Goal: Task Accomplishment & Management: Use online tool/utility

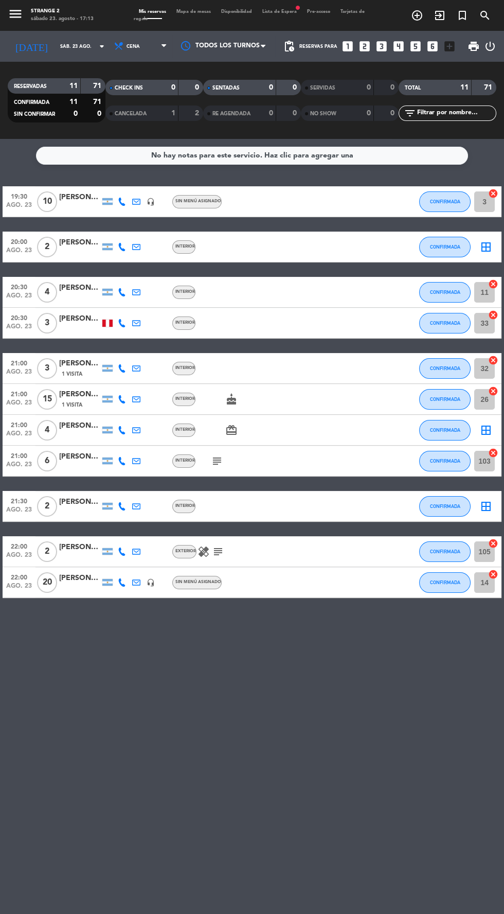
click at [204, 11] on span "Mapa de mesas" at bounding box center [193, 11] width 45 height 5
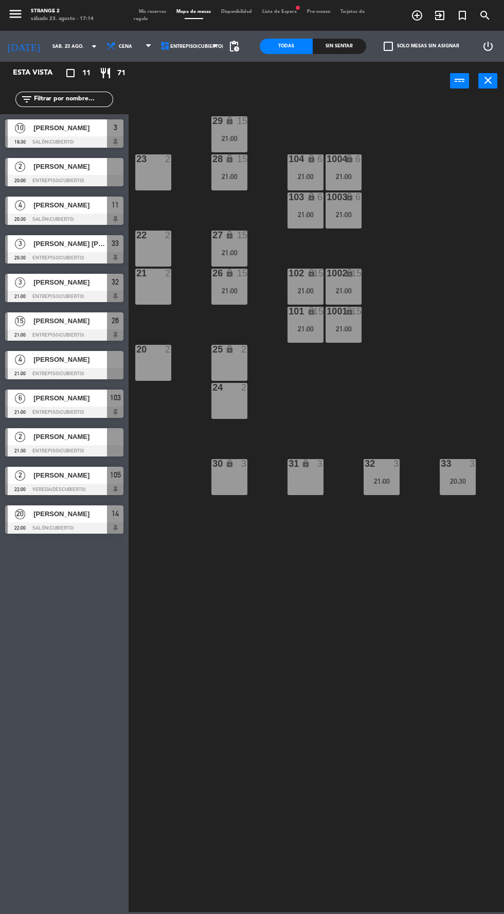
click at [80, 362] on span "[PERSON_NAME]" at bounding box center [70, 359] width 74 height 11
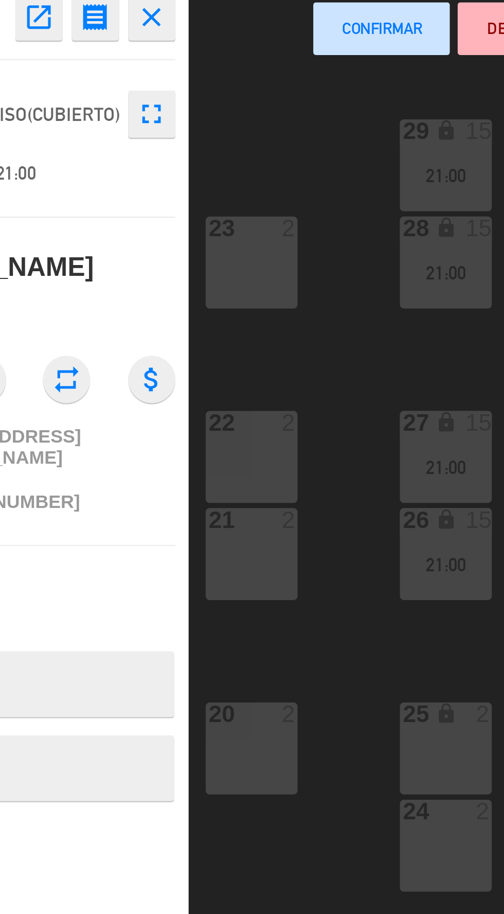
click at [150, 245] on div "22 2" at bounding box center [153, 249] width 36 height 36
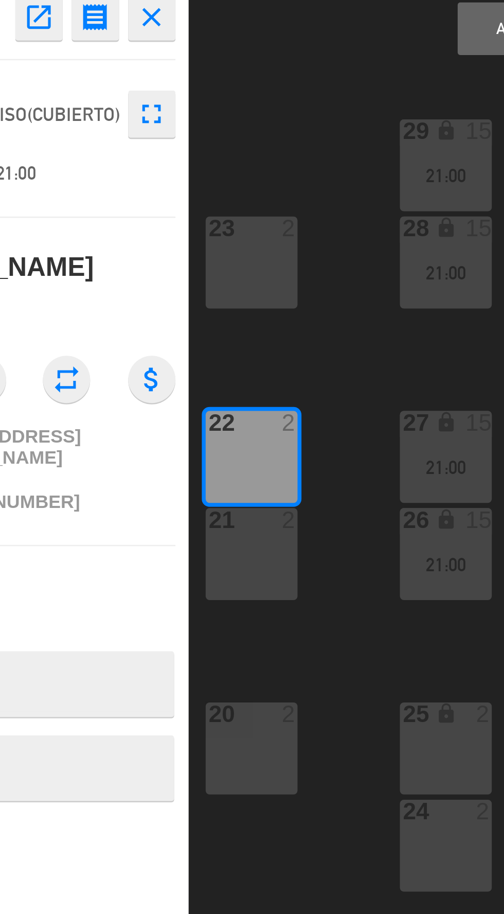
click at [159, 285] on div "21 2" at bounding box center [153, 287] width 36 height 36
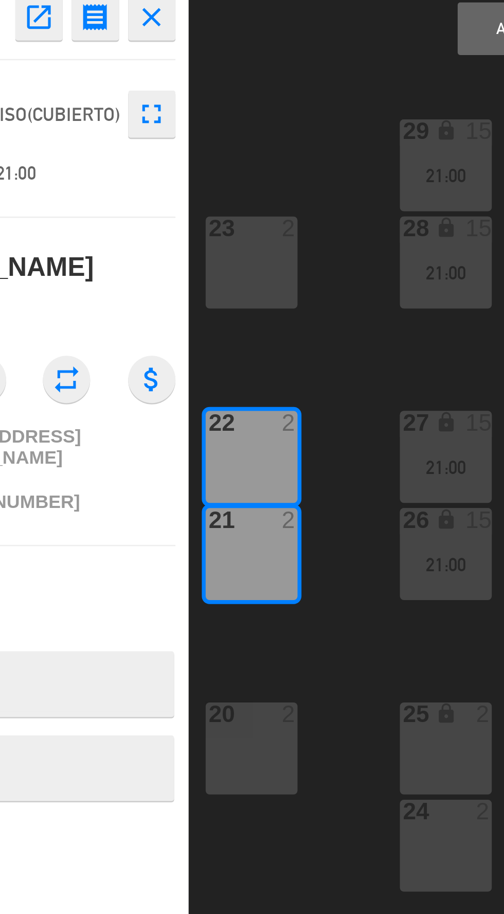
click at [240, 82] on button "Asignar" at bounding box center [261, 81] width 54 height 21
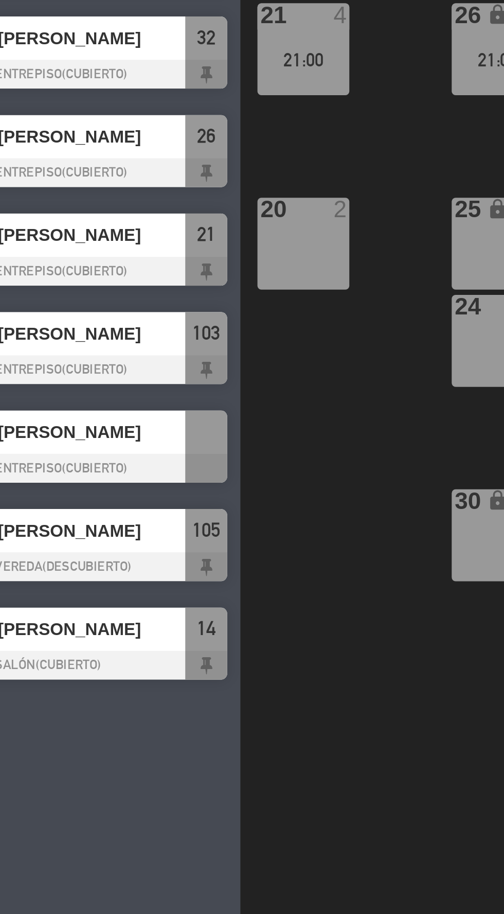
click at [213, 353] on div "25" at bounding box center [213, 349] width 1 height 9
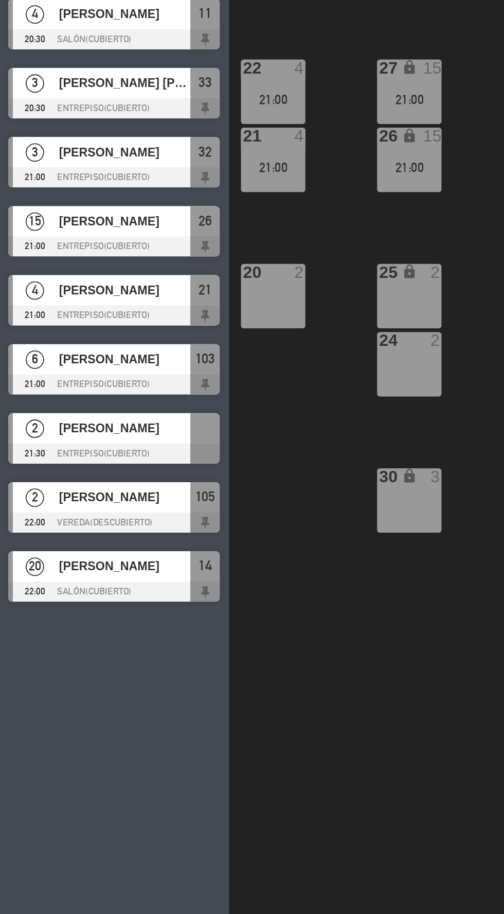
click at [79, 455] on div at bounding box center [64, 450] width 118 height 11
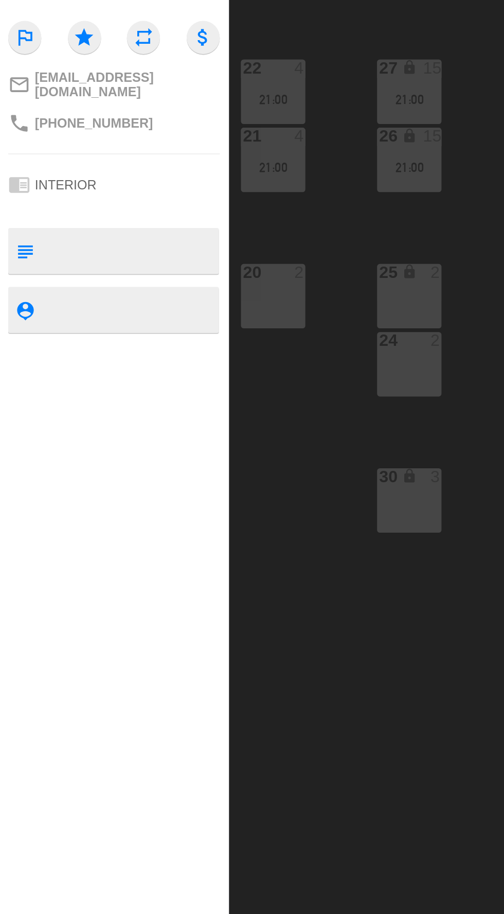
click at [228, 483] on div "30 lock 3" at bounding box center [230, 477] width 36 height 36
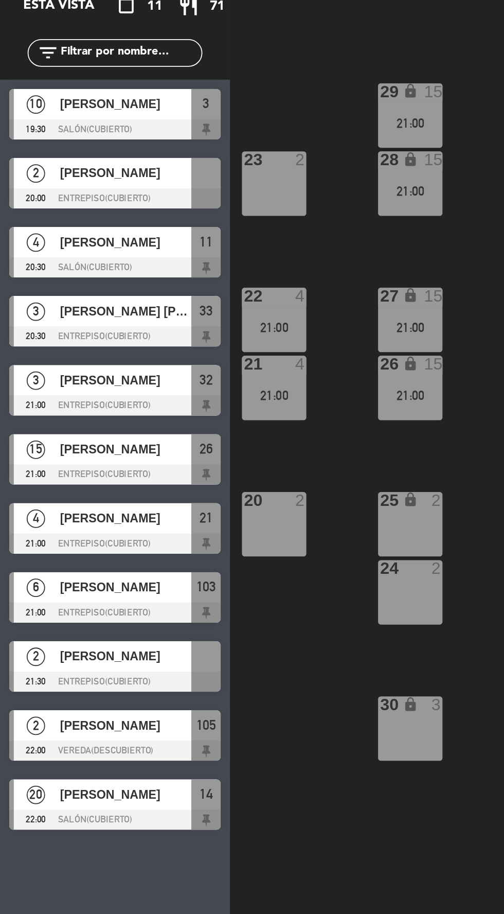
click at [183, 377] on div "29 lock 15 21:00 23 2 28 lock 15 21:00 104 lock 6 21:00 1004 lock 6 21:00 103 l…" at bounding box center [319, 505] width 371 height 814
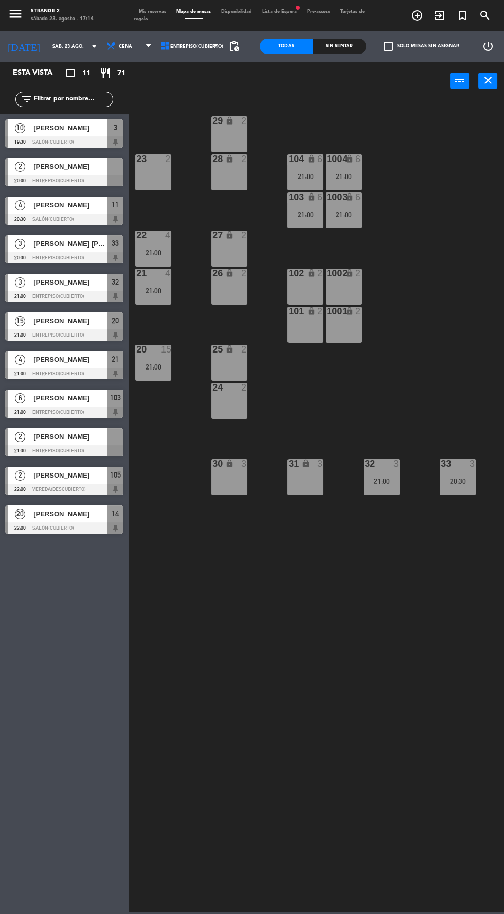
click at [58, 433] on span "[PERSON_NAME]" at bounding box center [70, 436] width 74 height 11
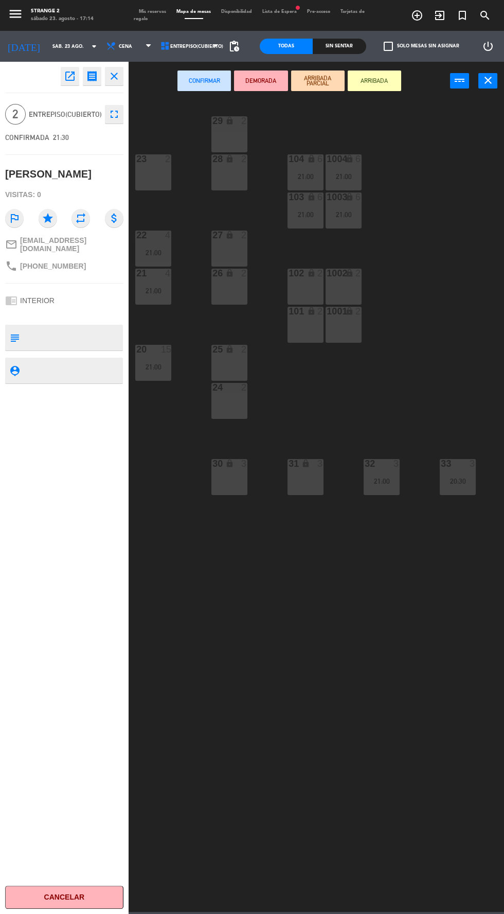
click at [225, 474] on div "30 lock 3" at bounding box center [230, 477] width 36 height 36
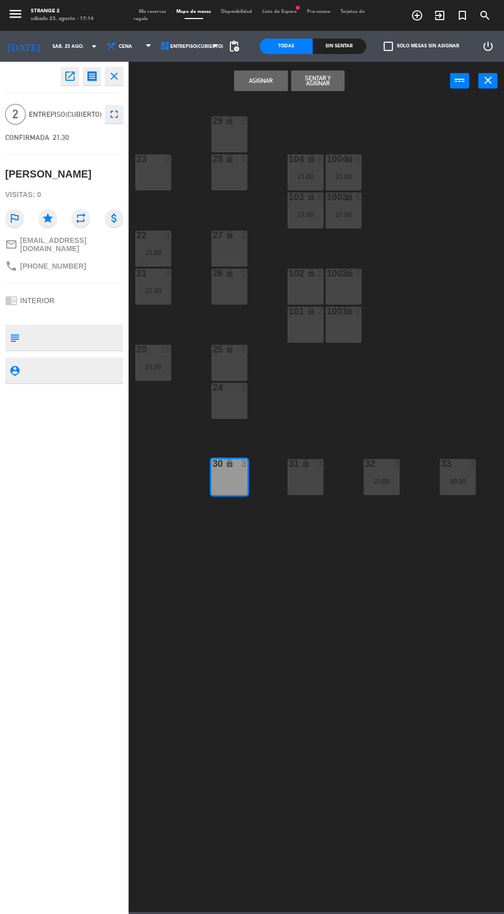
click at [260, 80] on button "Asignar" at bounding box center [261, 81] width 54 height 21
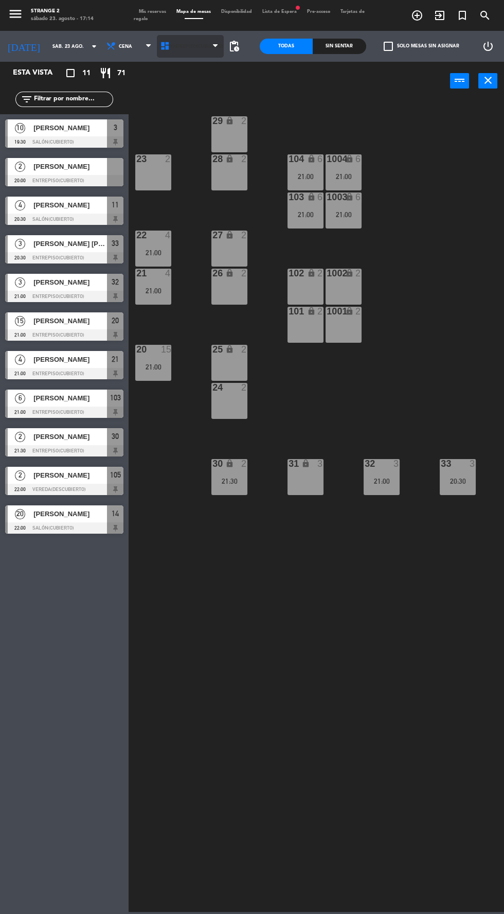
click at [191, 46] on span "Entrepiso(Cubierto)" at bounding box center [196, 47] width 53 height 6
click at [177, 90] on ng-component "menu Strange 2 sábado 23. agosto - 17:14 Mis reservas Mapa de mesas Disponibili…" at bounding box center [252, 456] width 504 height 912
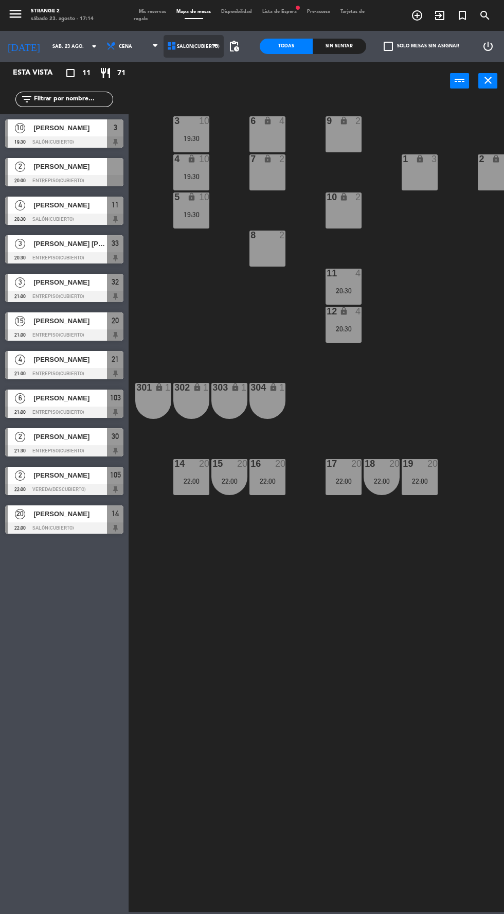
scroll to position [0, 7]
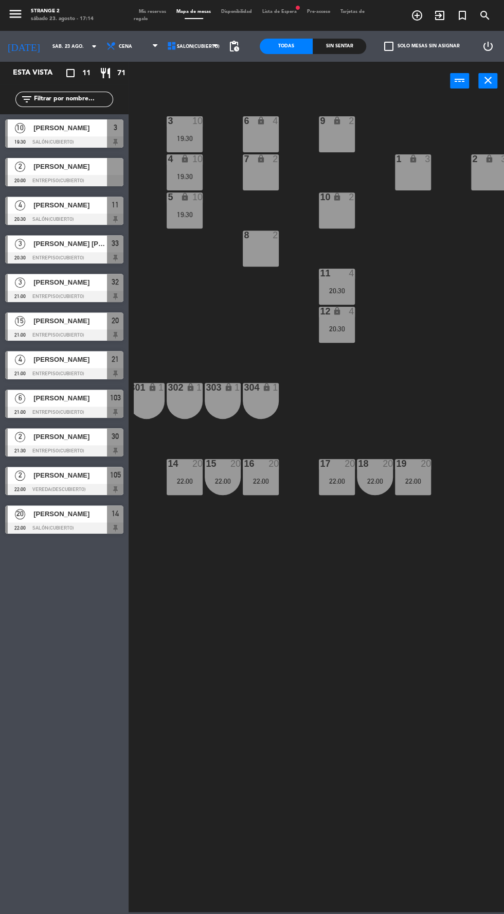
click at [45, 176] on div at bounding box center [64, 180] width 118 height 11
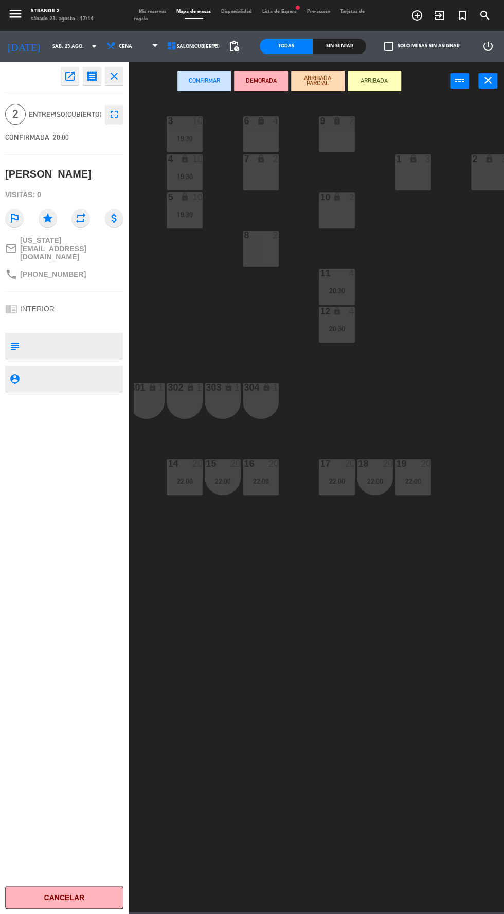
click at [267, 235] on div at bounding box center [261, 235] width 17 height 9
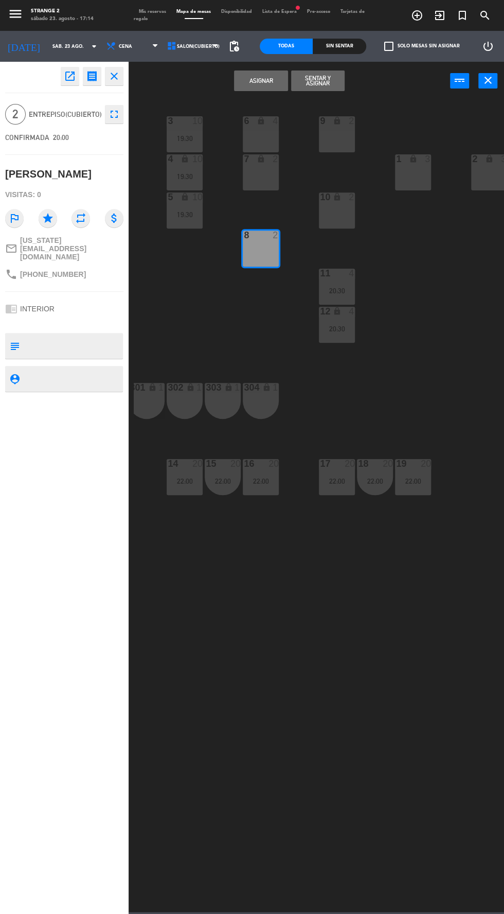
click at [258, 84] on button "Asignar" at bounding box center [261, 81] width 54 height 21
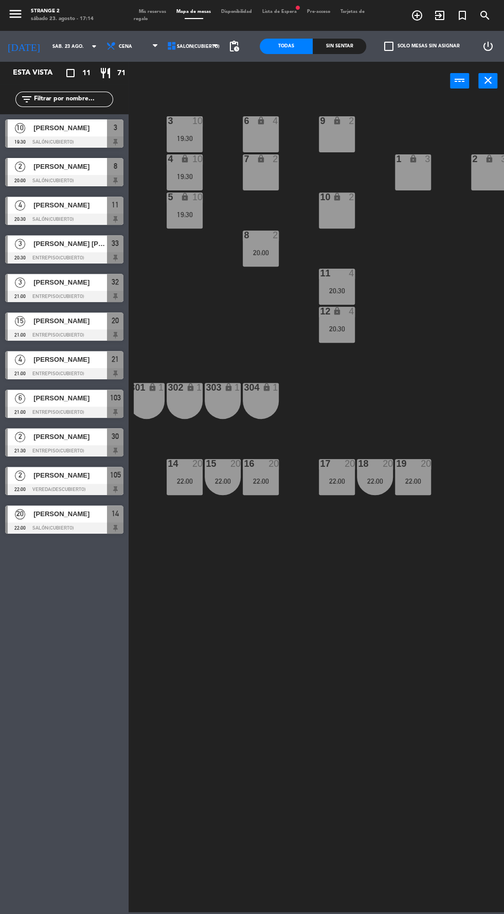
click at [291, 11] on span "Lista de Espera fiber_manual_record" at bounding box center [279, 11] width 45 height 5
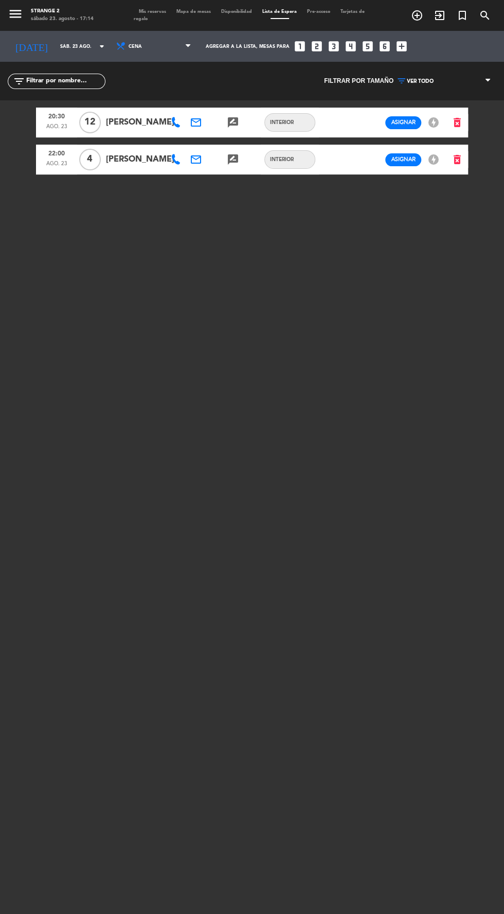
click at [178, 13] on span "Mapa de mesas" at bounding box center [193, 11] width 45 height 5
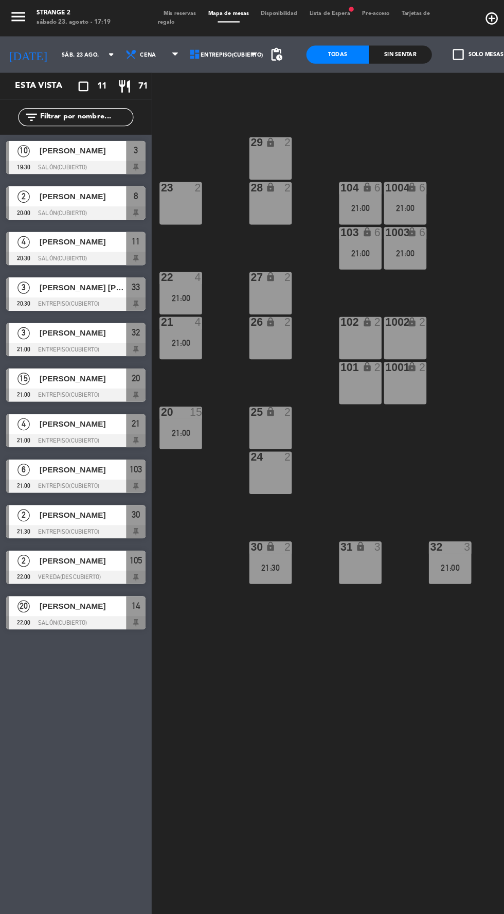
click at [281, 11] on span "Lista de Espera fiber_manual_record" at bounding box center [279, 11] width 45 height 5
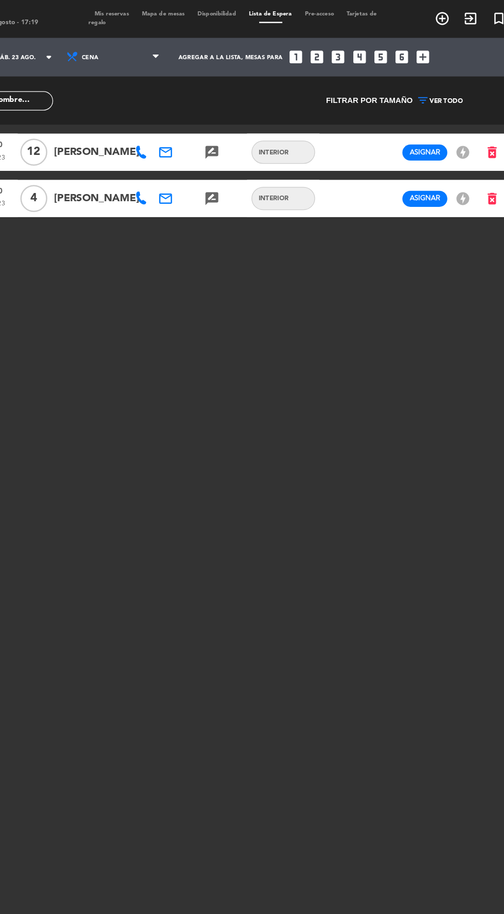
click at [193, 11] on span "Mapa de mesas" at bounding box center [193, 11] width 45 height 5
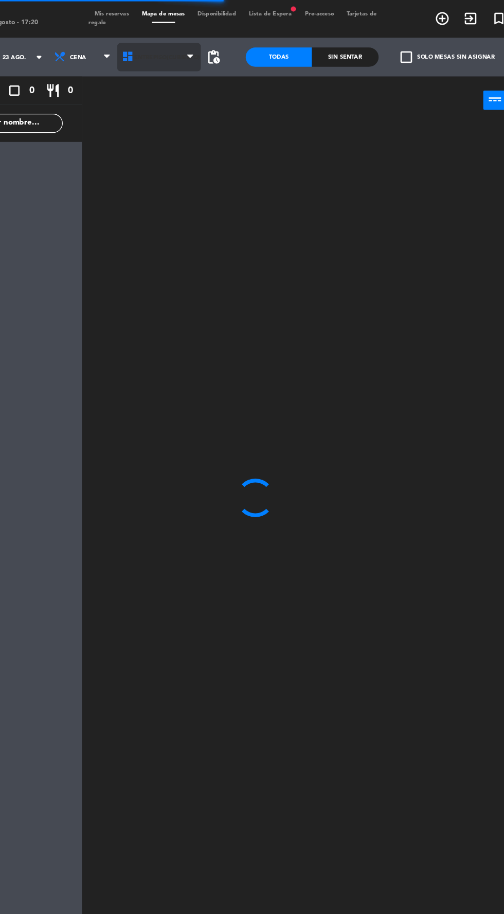
click at [183, 44] on span "Entrepiso(Cubierto)" at bounding box center [196, 47] width 53 height 6
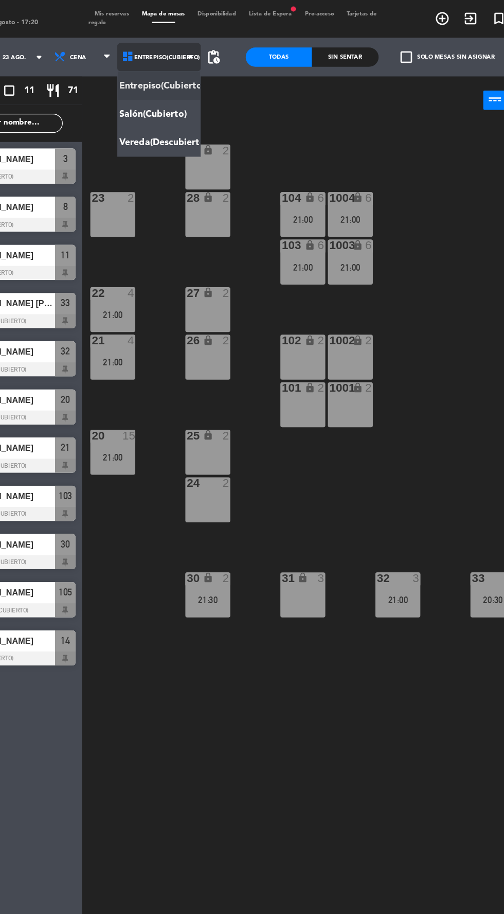
click at [174, 92] on ng-component "menu Strange 2 sábado 23. agosto - 17:20 Mis reservas Mapa de mesas Disponibili…" at bounding box center [252, 456] width 504 height 912
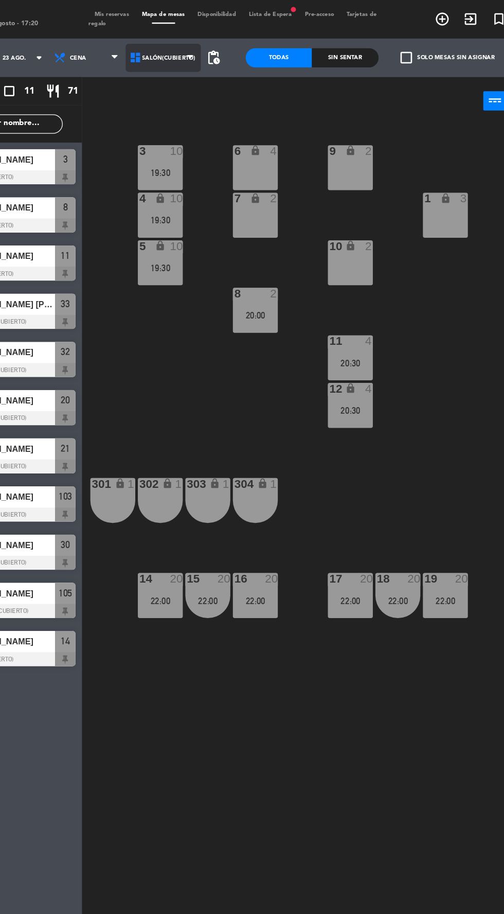
click at [184, 46] on span "Salón(Cubierto)" at bounding box center [198, 47] width 43 height 6
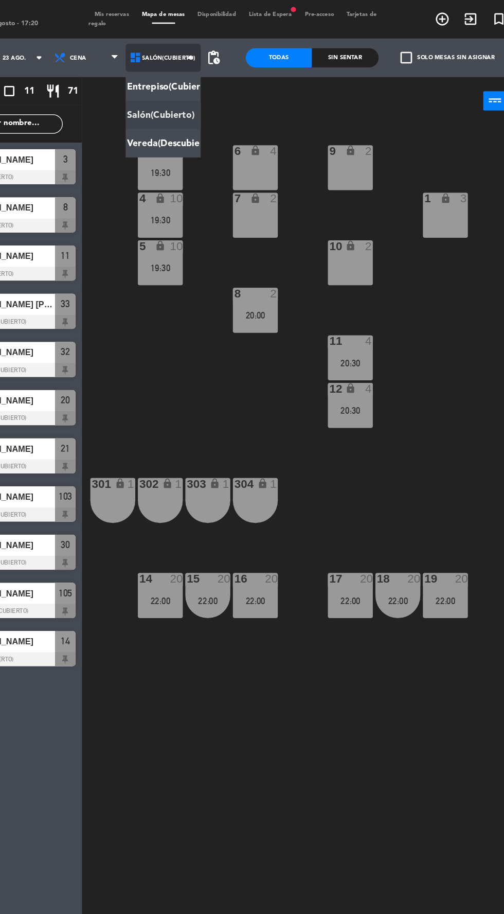
click at [167, 72] on ng-component "menu Strange 2 sábado 23. agosto - 17:20 Mis reservas Mapa de mesas Disponibili…" at bounding box center [252, 456] width 504 height 912
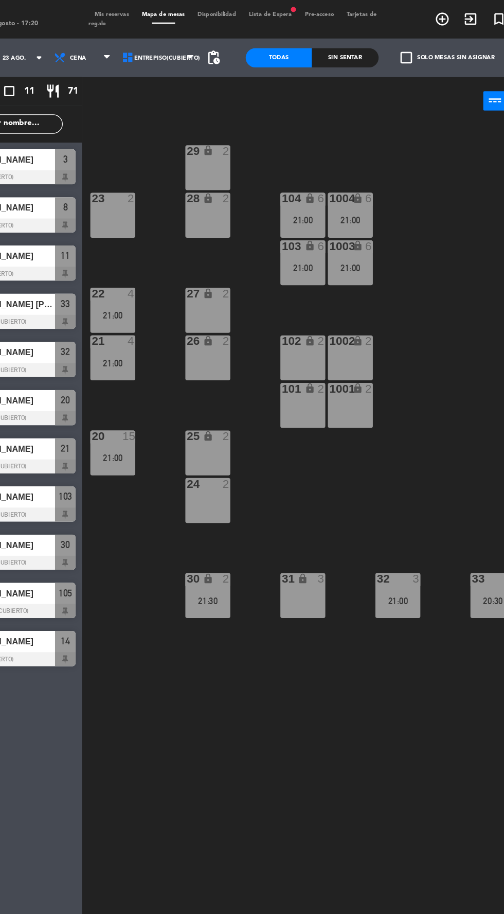
click at [274, 11] on span "Lista de Espera fiber_manual_record" at bounding box center [279, 11] width 45 height 5
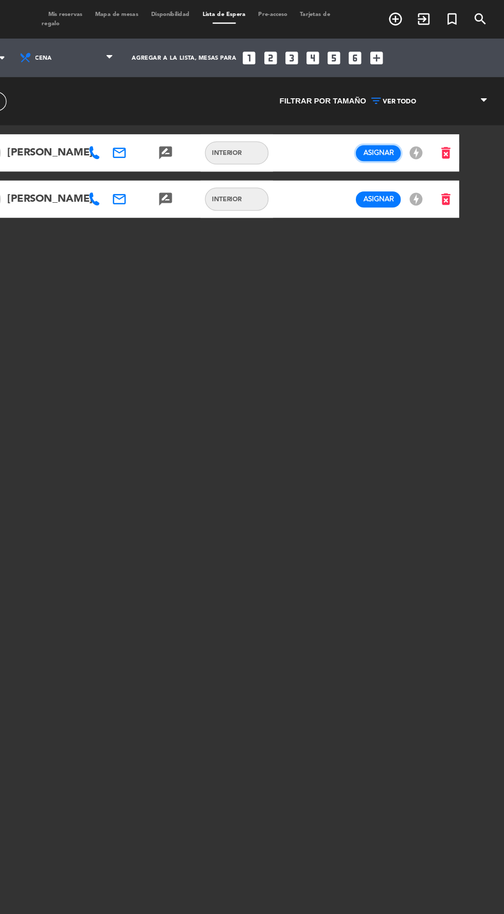
click at [394, 120] on span "Asignar" at bounding box center [404, 122] width 24 height 8
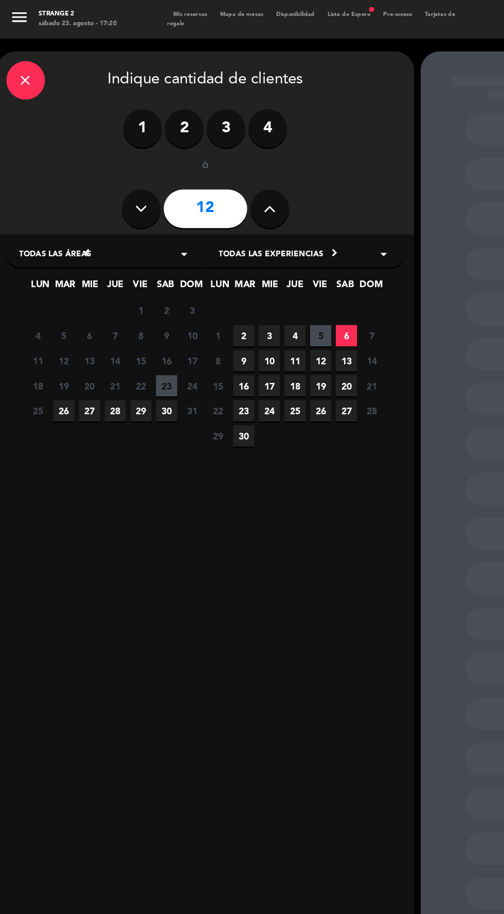
click at [133, 309] on span "23" at bounding box center [133, 309] width 17 height 17
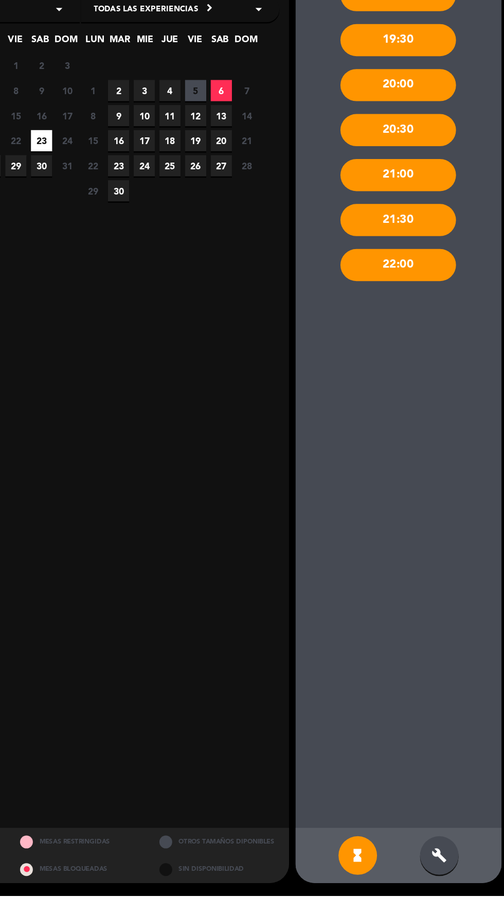
click at [442, 897] on div "build" at bounding box center [452, 881] width 31 height 31
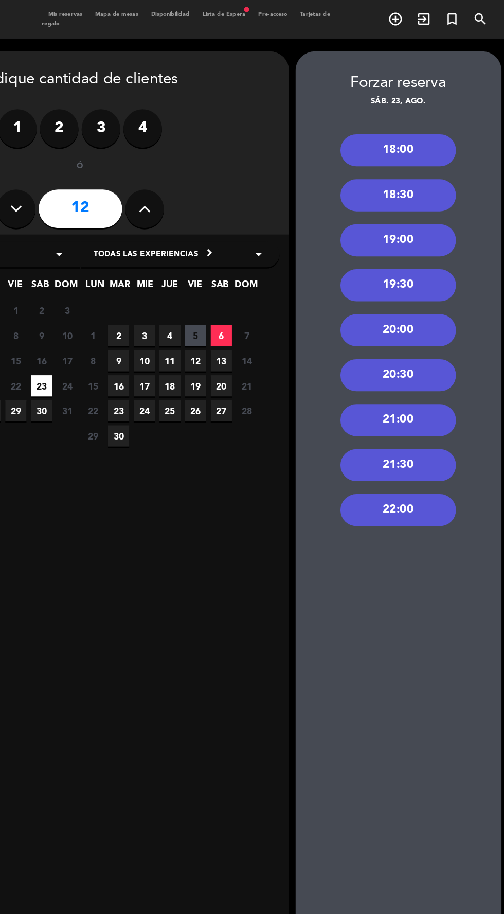
click at [430, 298] on div "20:30" at bounding box center [419, 301] width 93 height 26
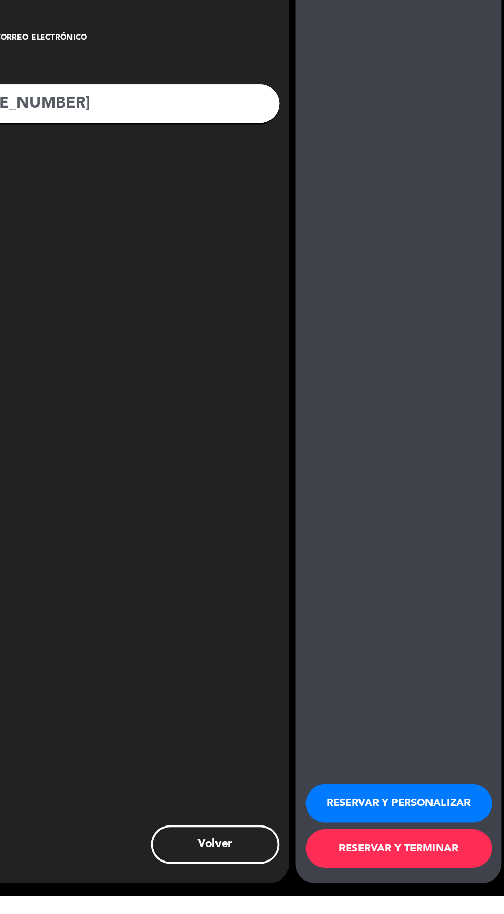
click at [439, 891] on button "RESERVAR Y TERMINAR" at bounding box center [419, 875] width 149 height 31
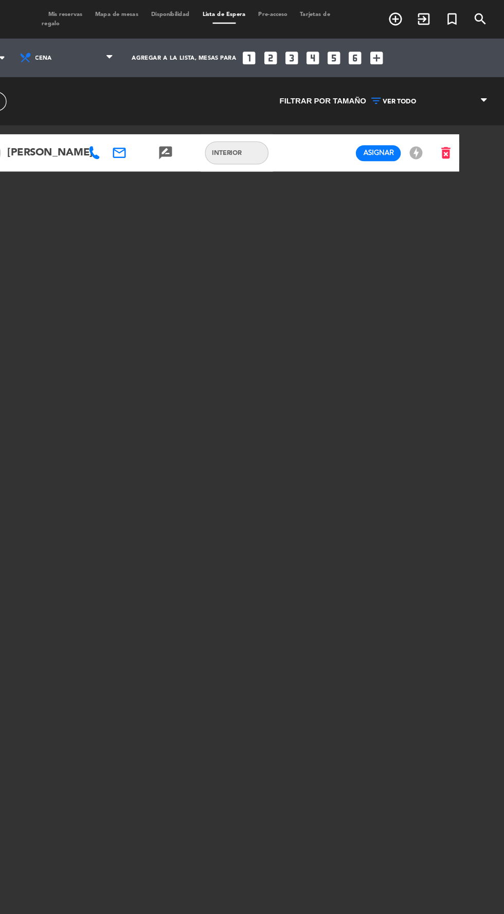
click at [190, 13] on span "Mapa de mesas" at bounding box center [193, 11] width 45 height 5
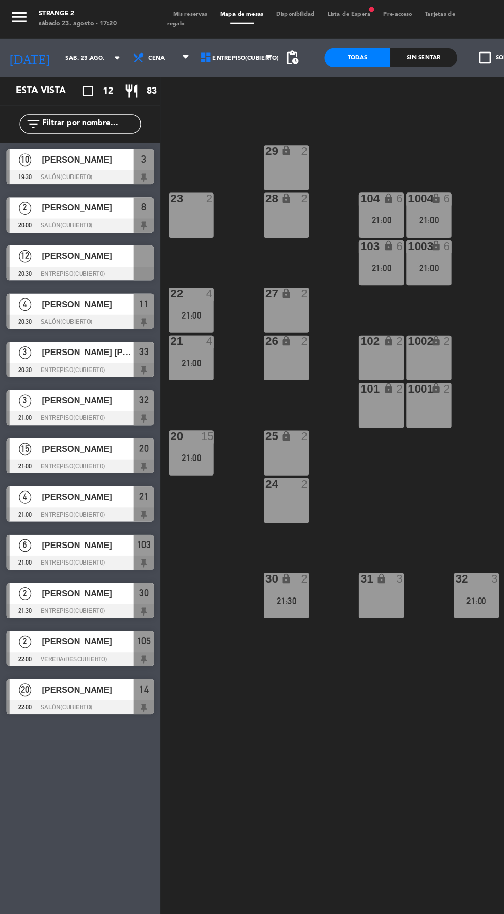
click at [51, 202] on span "[PERSON_NAME]" at bounding box center [70, 205] width 74 height 11
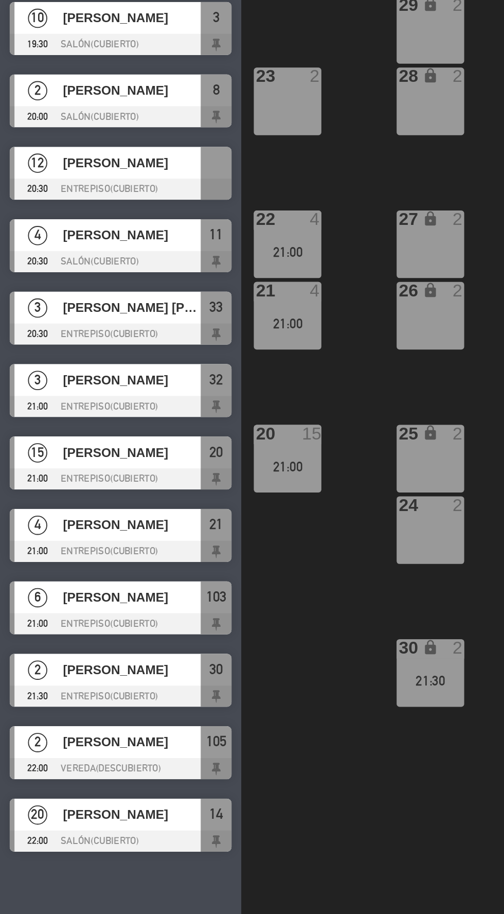
click at [165, 460] on div "29 lock 2 23 2 28 lock 2 104 lock 6 21:00 1004 lock 6 21:00 103 lock 6 21:00 10…" at bounding box center [319, 505] width 371 height 814
click at [163, 471] on div "29 lock 2 23 2 28 lock 2 104 lock 6 21:00 1004 lock 6 21:00 103 lock 6 21:00 10…" at bounding box center [319, 505] width 371 height 814
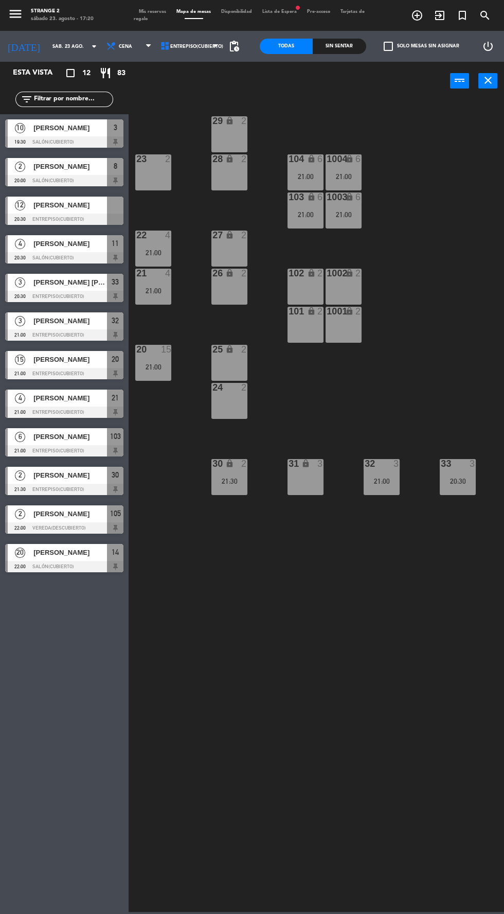
click at [36, 208] on span "[PERSON_NAME]" at bounding box center [70, 205] width 74 height 11
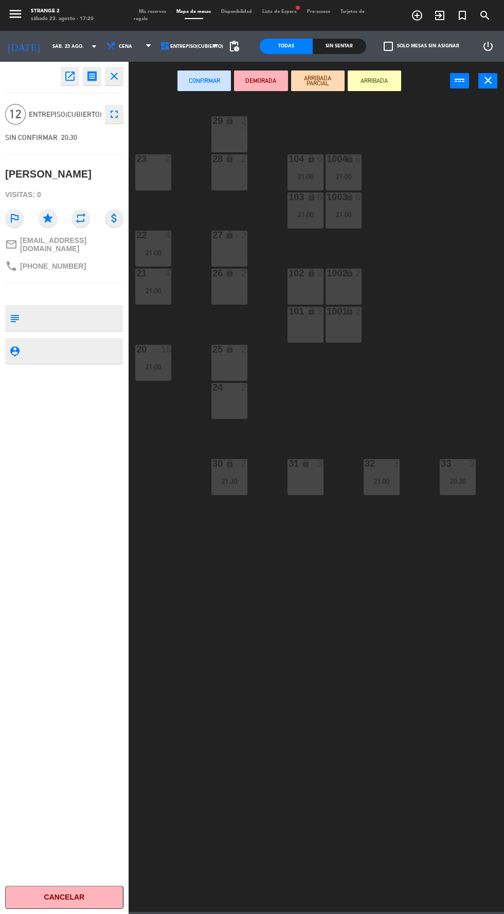
click at [238, 397] on div "24 2" at bounding box center [230, 401] width 36 height 36
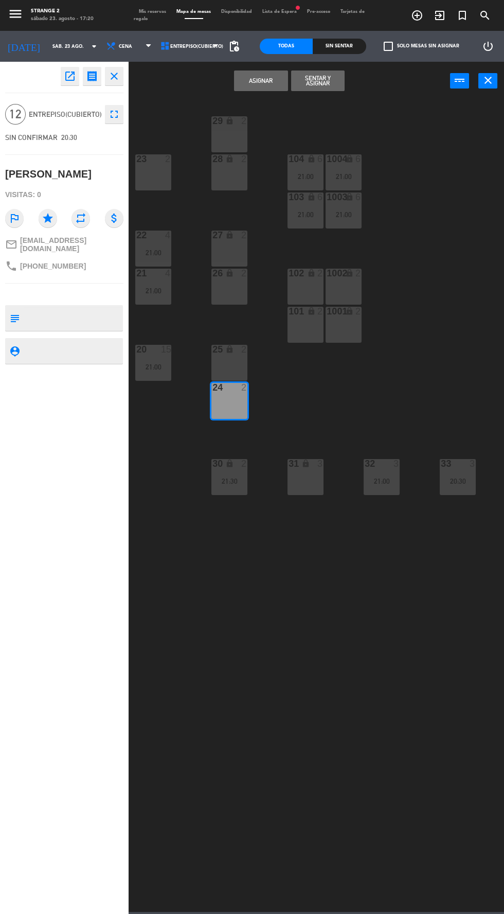
click at [230, 349] on icon "lock" at bounding box center [229, 349] width 9 height 9
click at [239, 273] on div "2" at bounding box center [246, 274] width 17 height 10
click at [243, 235] on div "2" at bounding box center [244, 235] width 6 height 9
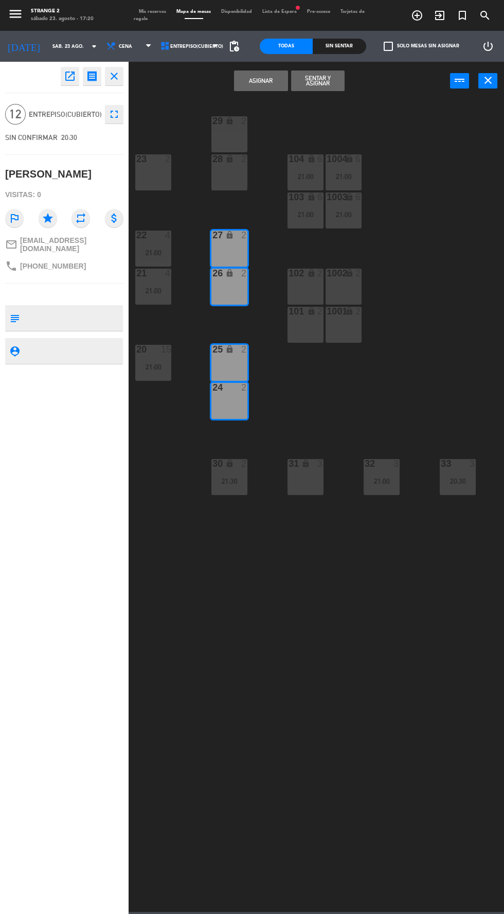
click at [233, 160] on icon "lock" at bounding box center [229, 158] width 9 height 9
click at [235, 174] on div "28 lock 2" at bounding box center [230, 172] width 36 height 36
click at [228, 399] on div "24 2" at bounding box center [230, 401] width 36 height 36
click at [224, 189] on div "28 lock 2" at bounding box center [230, 172] width 36 height 36
click at [228, 145] on div "29 lock 2" at bounding box center [230, 134] width 36 height 36
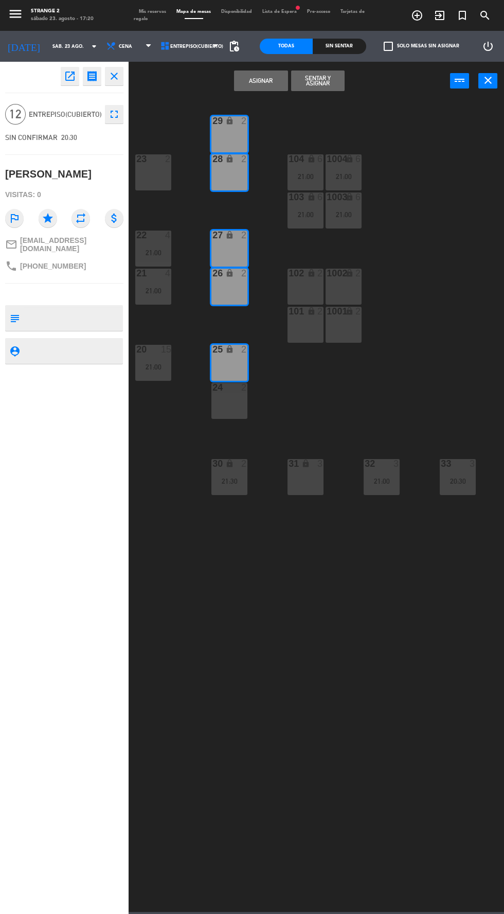
click at [258, 78] on button "Asignar" at bounding box center [261, 81] width 54 height 21
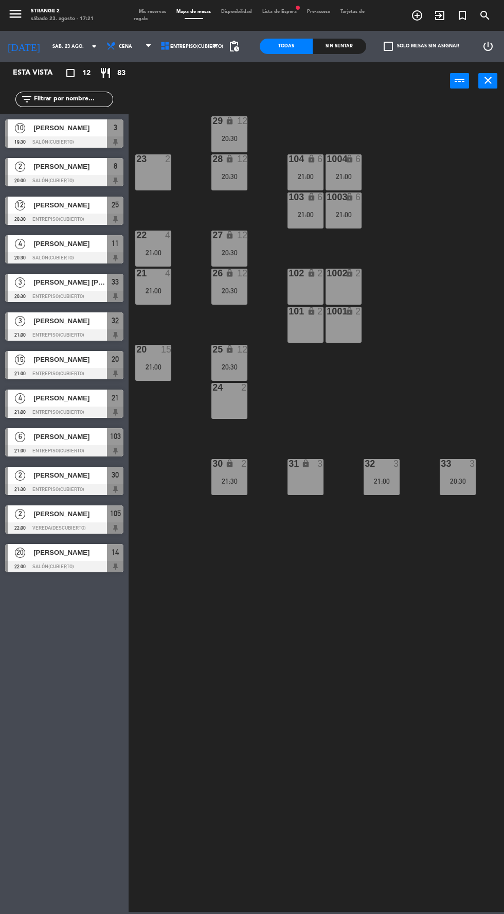
click at [291, 11] on span "Lista de Espera fiber_manual_record" at bounding box center [279, 11] width 45 height 5
